Goal: Task Accomplishment & Management: Use online tool/utility

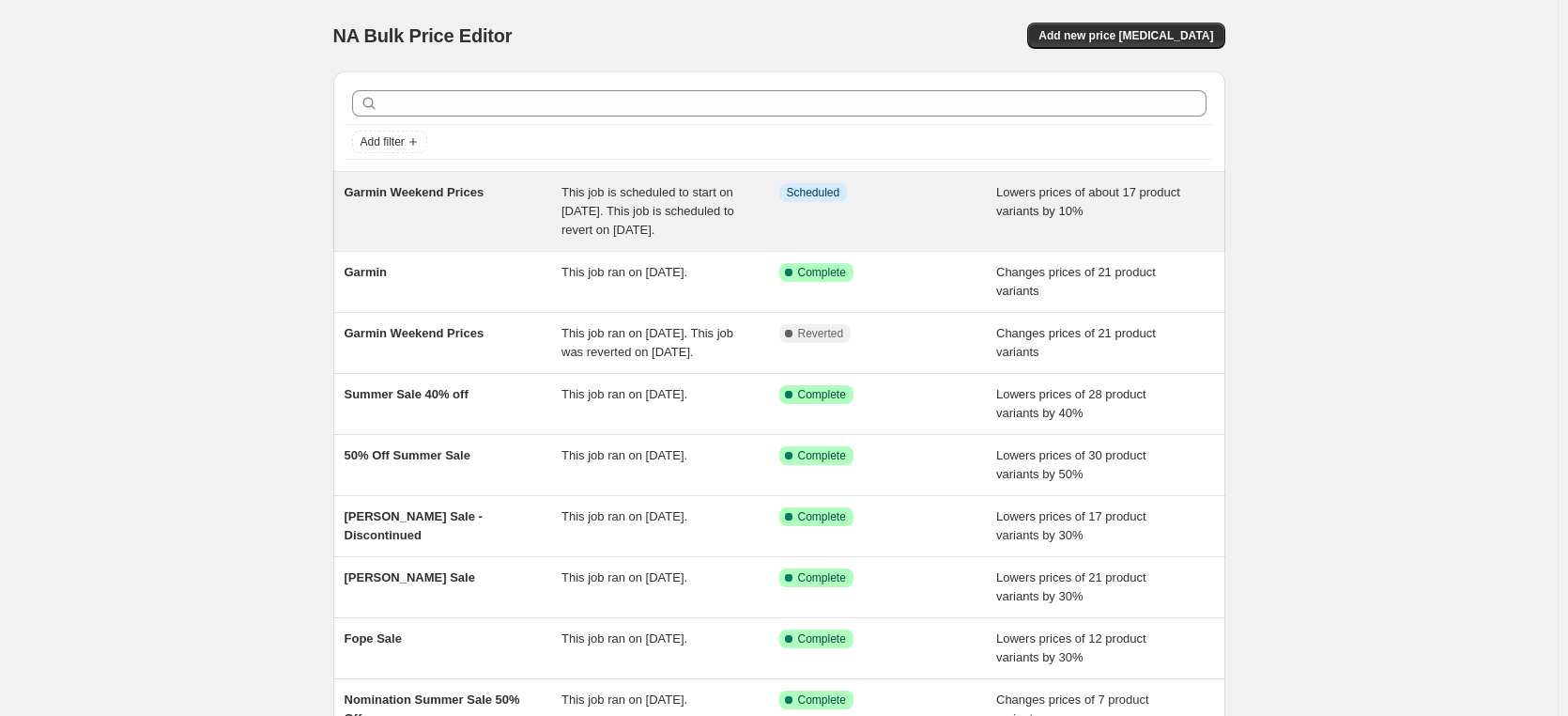
click at [431, 188] on span "Garmin Weekend Prices" at bounding box center [414, 192] width 139 height 14
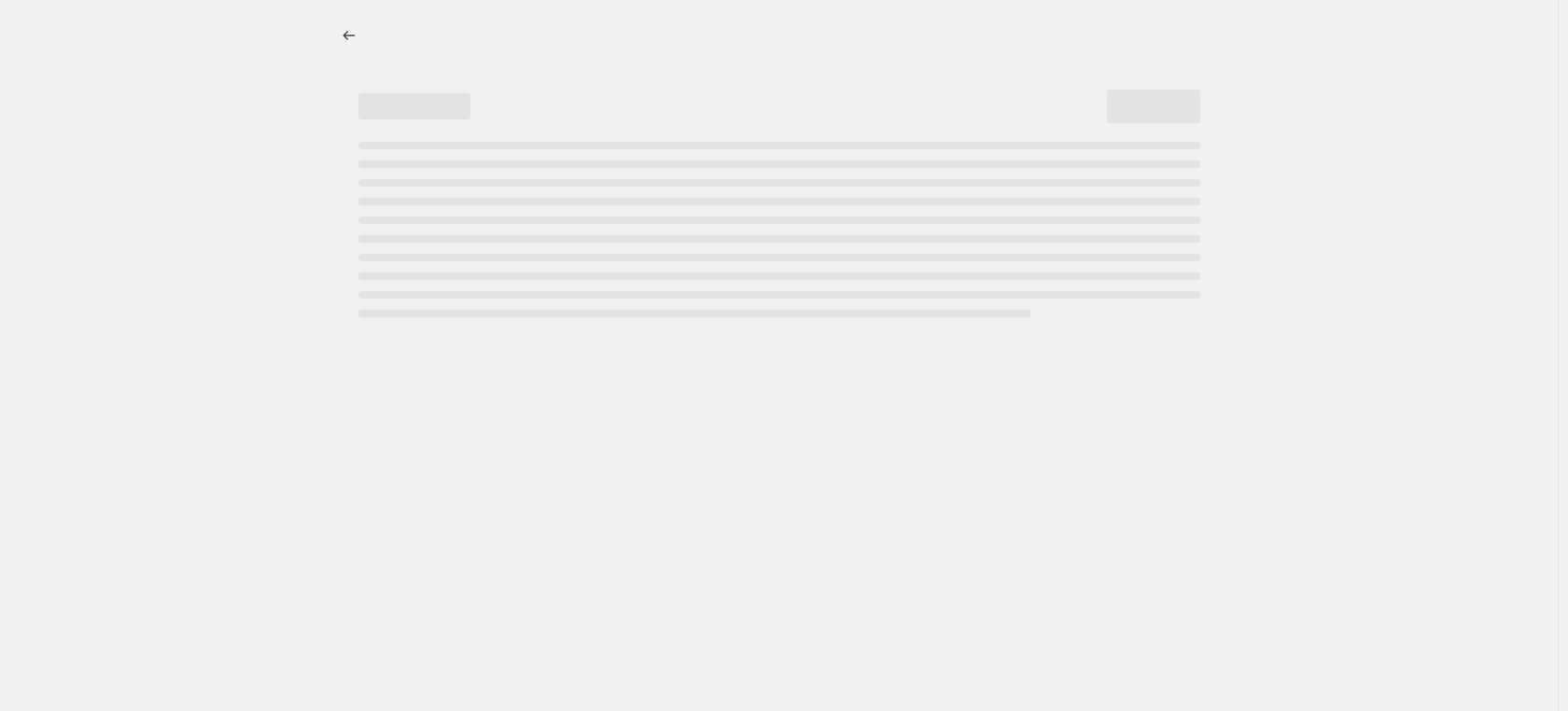
select select "percentage"
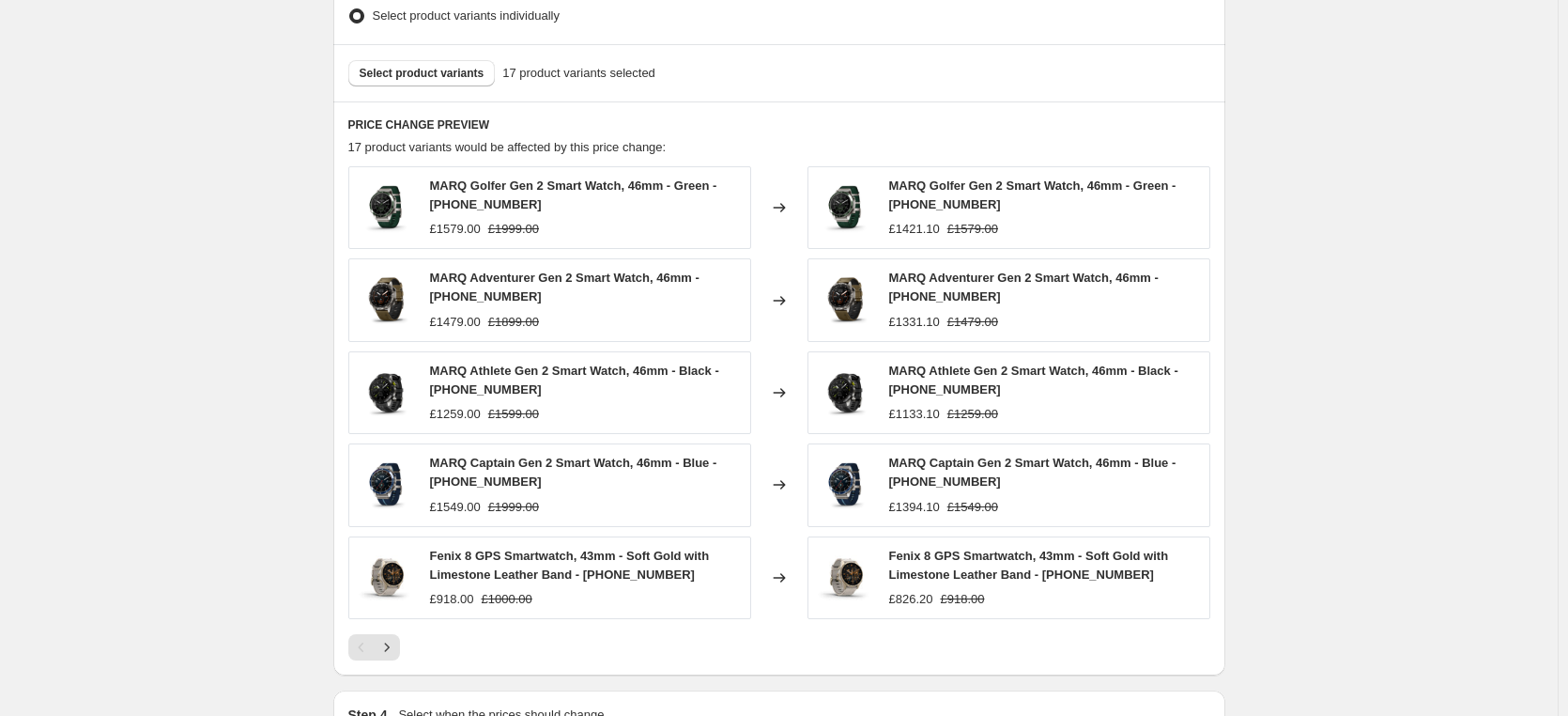
scroll to position [1127, 0]
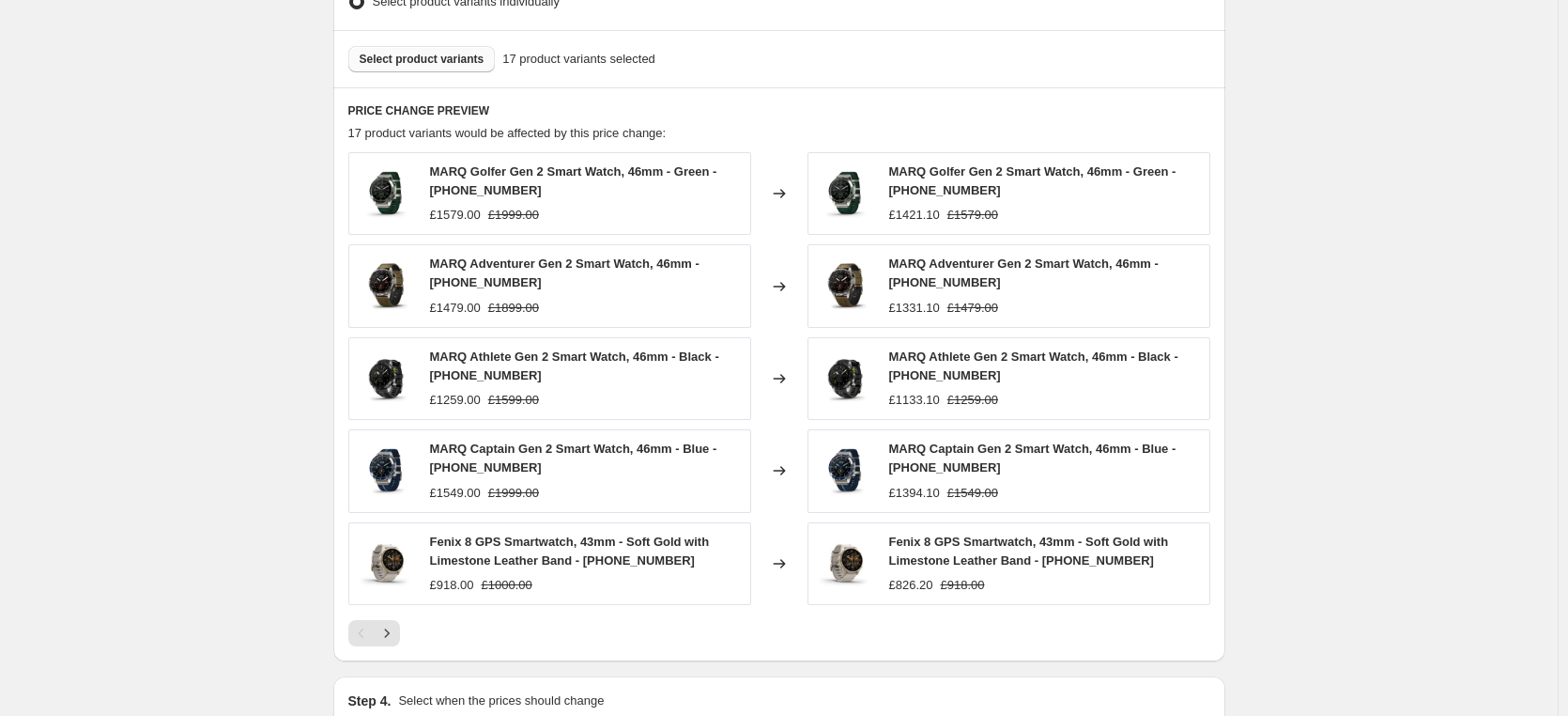
click at [454, 59] on span "Select product variants" at bounding box center [422, 60] width 125 height 15
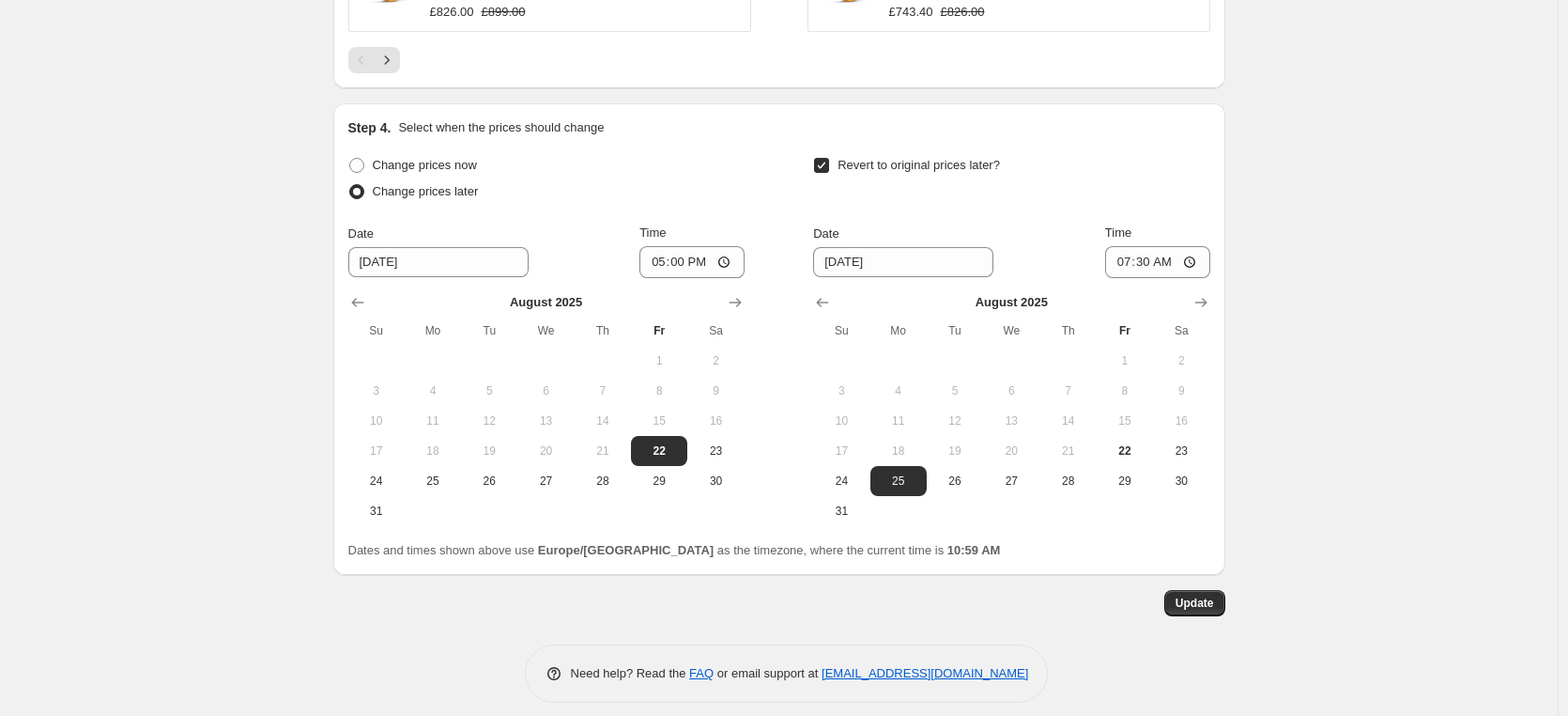
scroll to position [1734, 0]
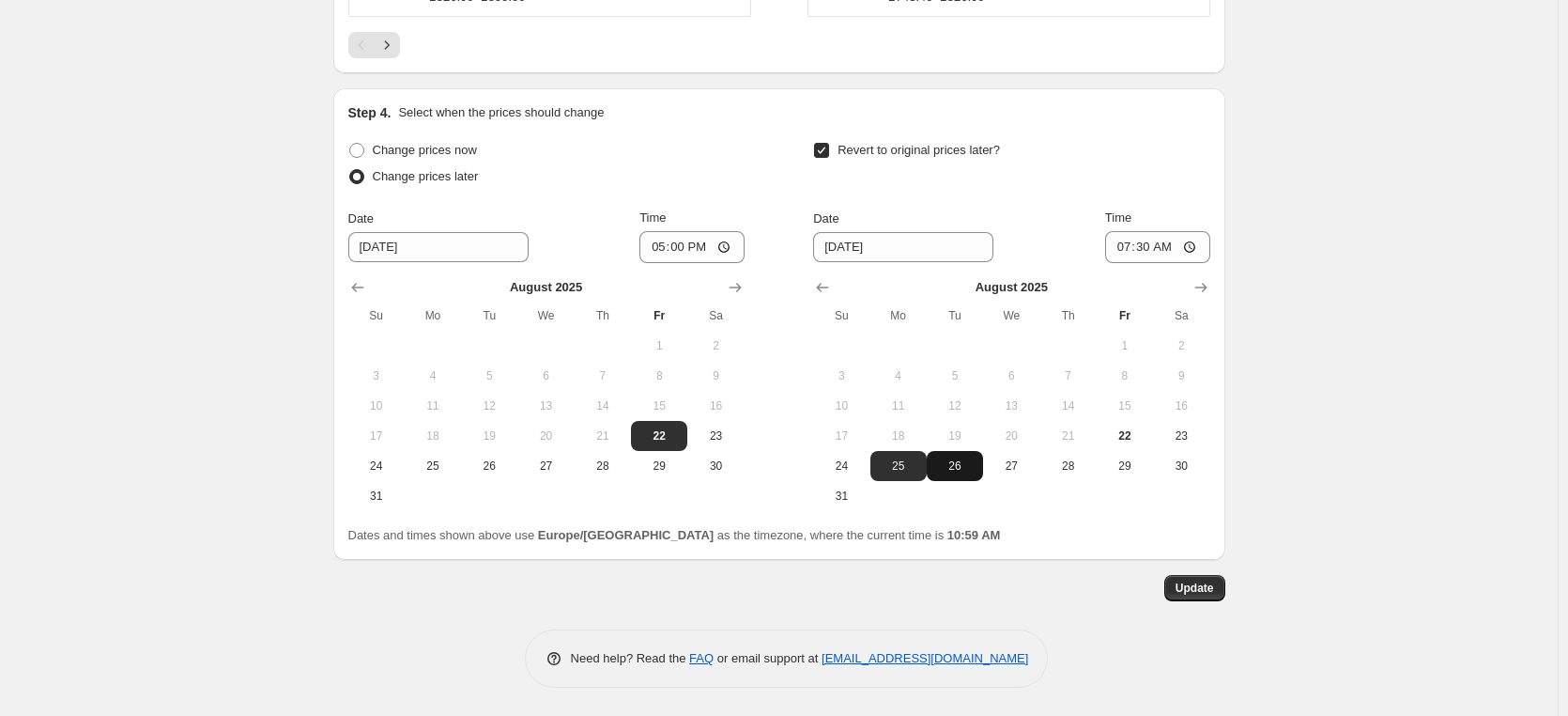
click at [958, 471] on span "26" at bounding box center [954, 466] width 41 height 15
type input "8/26/2025"
click at [1201, 586] on span "Update" at bounding box center [1195, 588] width 38 height 15
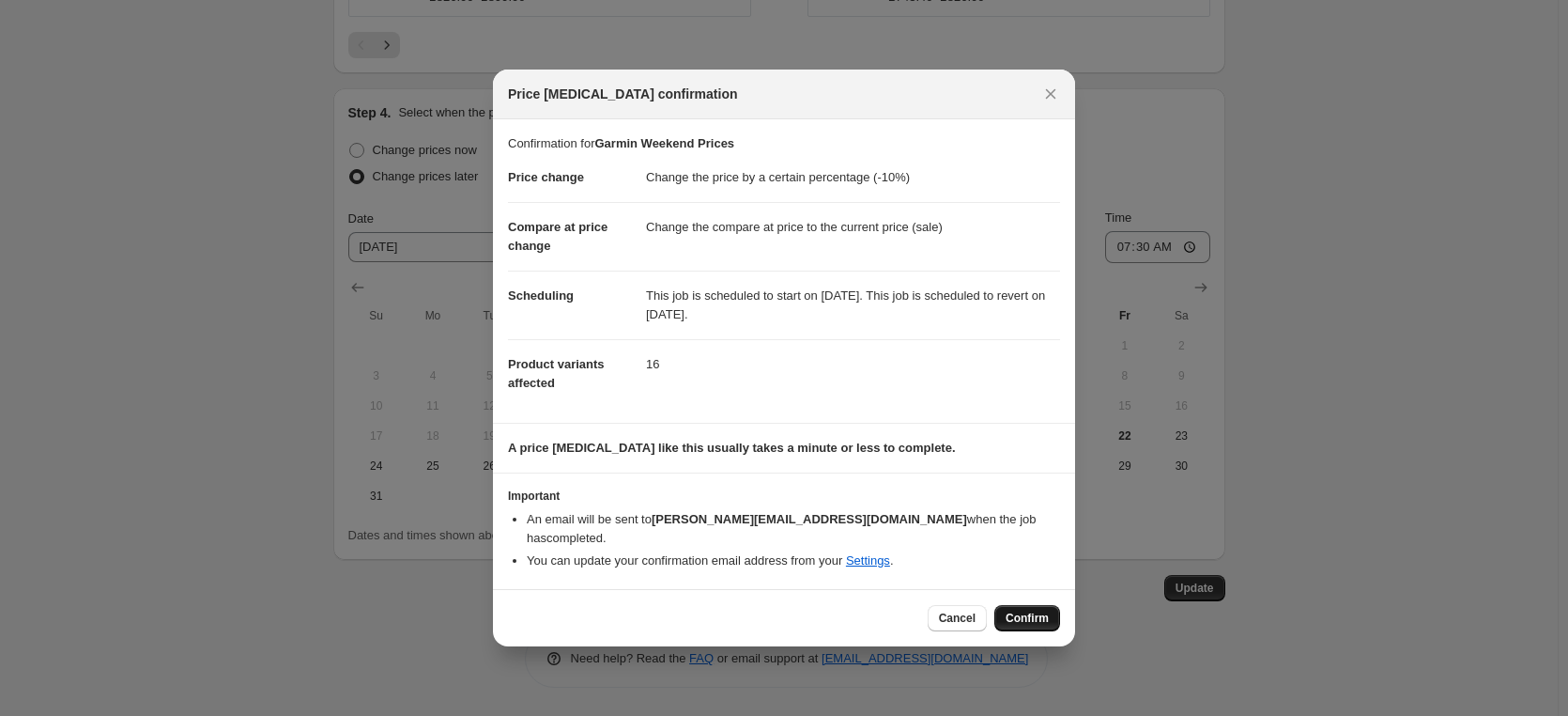
click at [1024, 613] on span "Confirm" at bounding box center [1026, 618] width 43 height 15
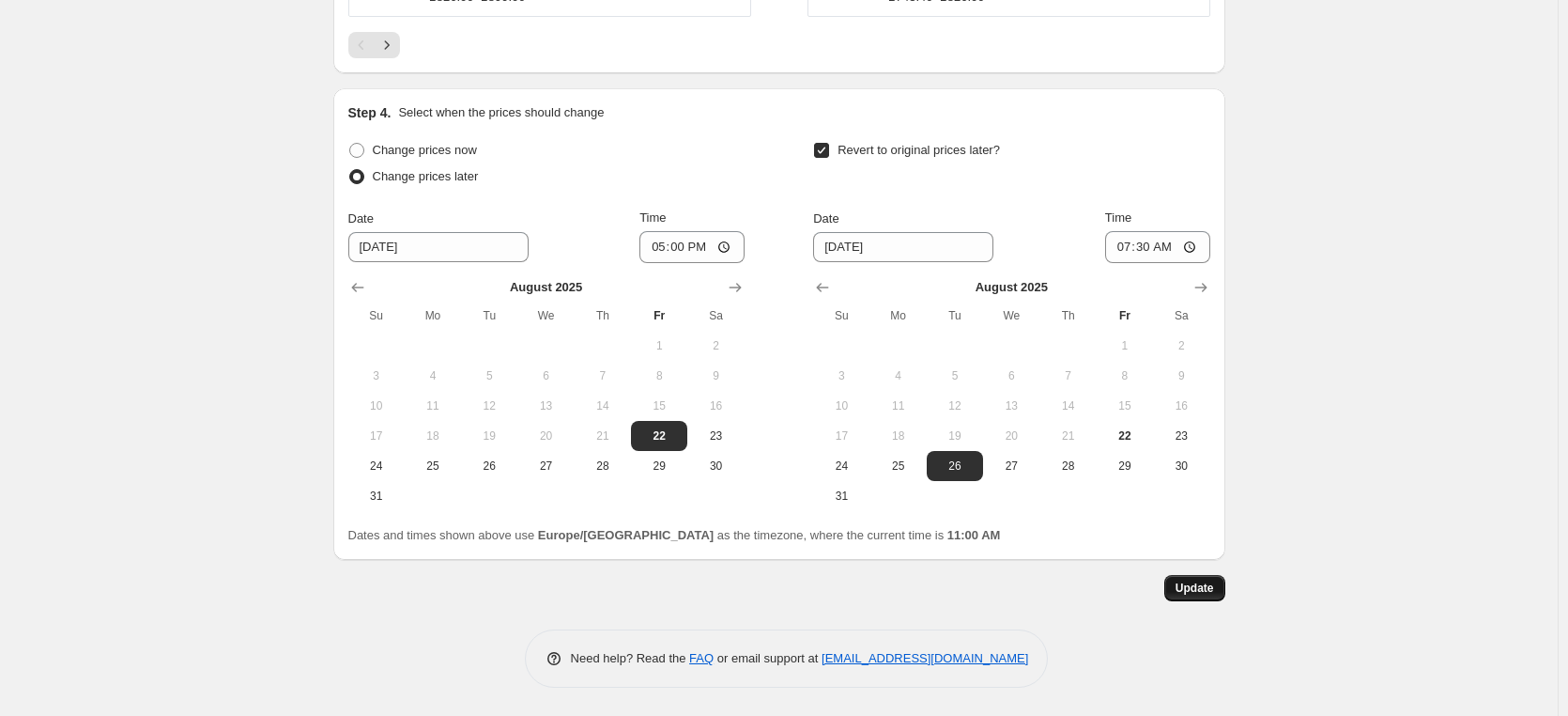
click at [1187, 593] on span "Update" at bounding box center [1195, 588] width 38 height 15
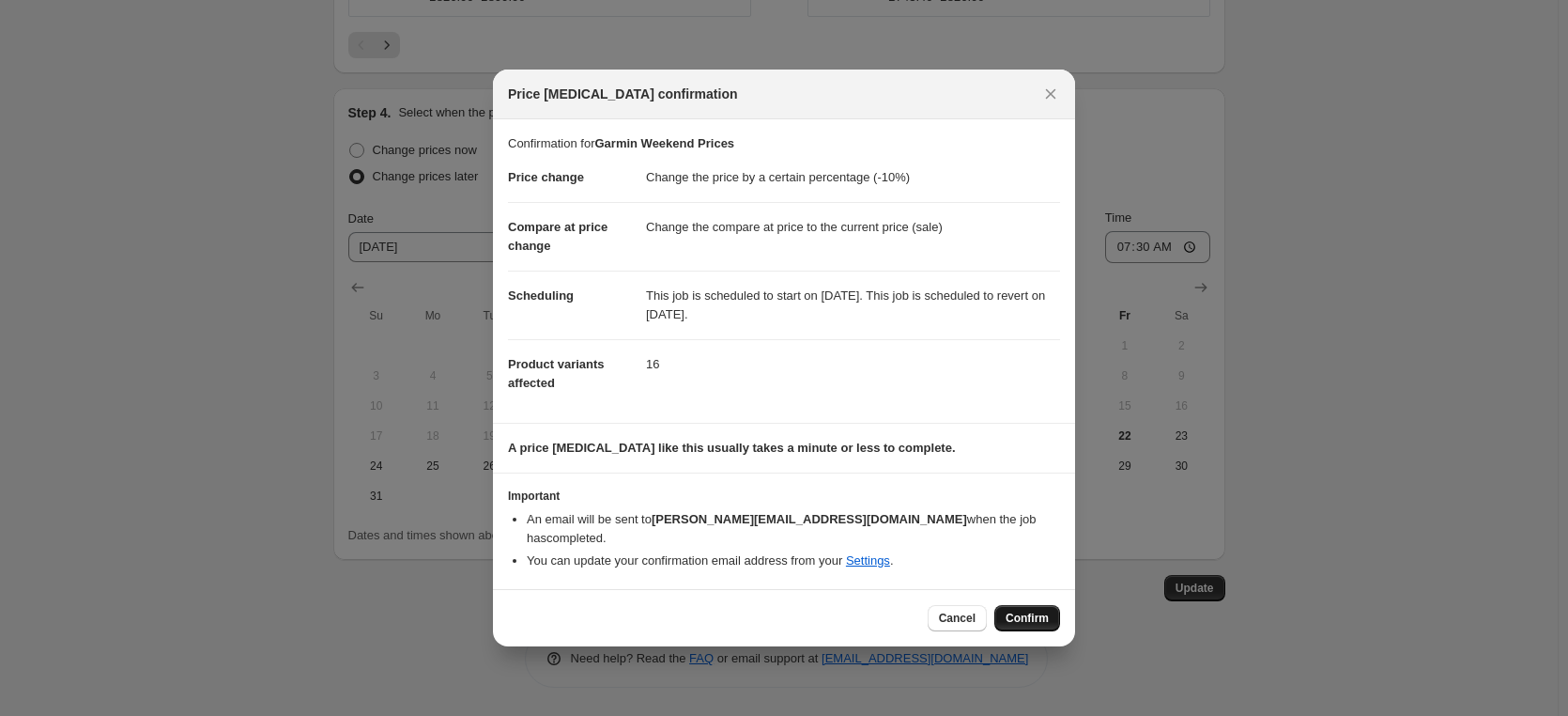
click at [1028, 611] on span "Confirm" at bounding box center [1026, 618] width 43 height 15
